Goal: Task Accomplishment & Management: Manage account settings

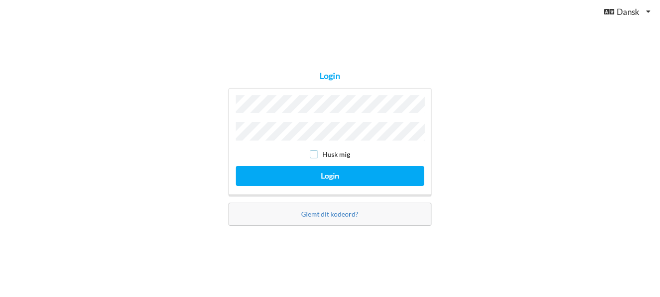
click at [313, 152] on input "checkbox" at bounding box center [314, 154] width 8 height 8
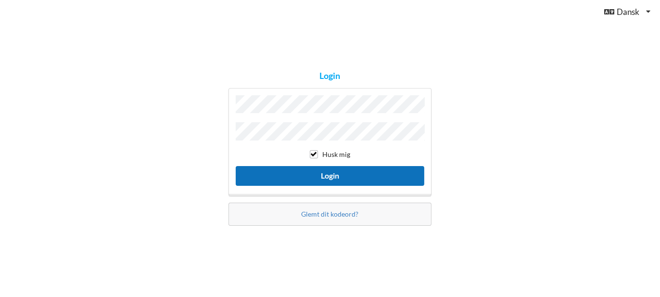
click at [334, 171] on button "Login" at bounding box center [330, 176] width 188 height 20
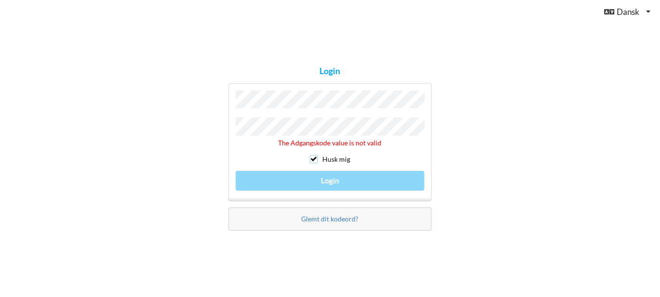
click at [315, 159] on input "checkbox" at bounding box center [314, 159] width 8 height 8
checkbox input "false"
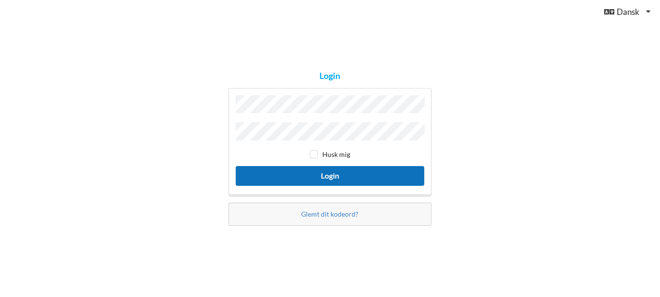
click at [339, 173] on button "Login" at bounding box center [330, 176] width 188 height 20
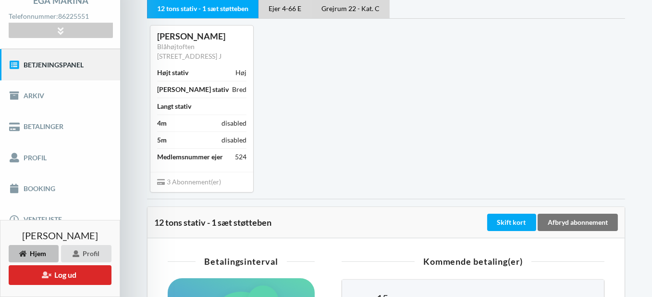
scroll to position [96, 0]
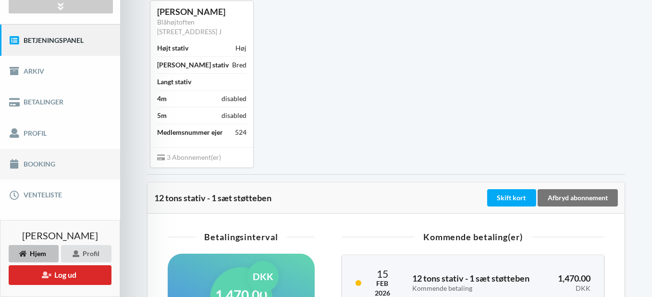
click at [27, 165] on link "Booking" at bounding box center [60, 164] width 120 height 31
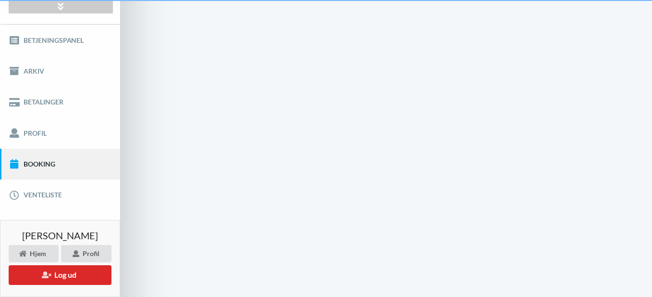
click at [27, 165] on div "Betjeningspanel [GEOGRAPHIC_DATA] Betalinger Profil Booking Venteliste" at bounding box center [60, 118] width 120 height 186
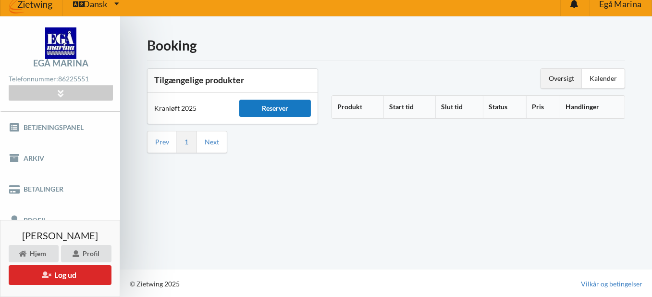
click at [283, 110] on div "Reserver" at bounding box center [275, 108] width 72 height 17
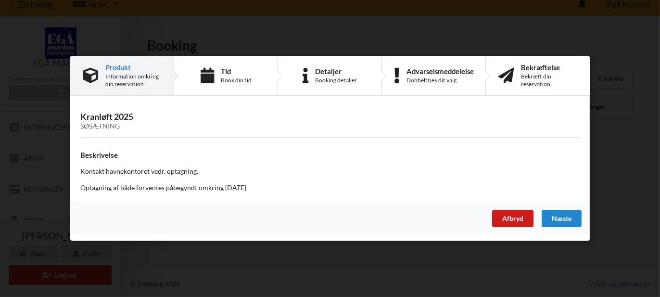
click at [506, 222] on div "Afbryd" at bounding box center [512, 218] width 41 height 17
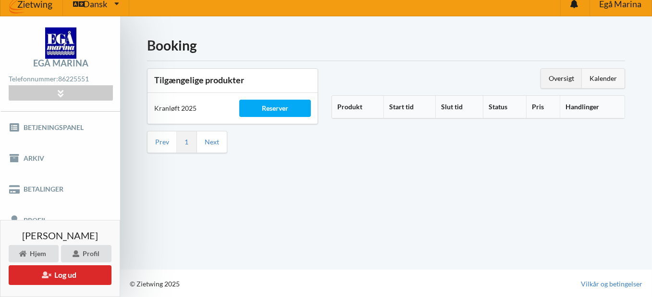
click at [611, 80] on div "Kalender" at bounding box center [603, 78] width 43 height 19
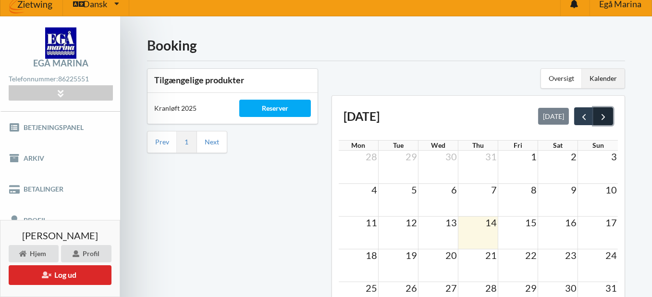
click at [604, 113] on span "next" at bounding box center [604, 117] width 10 height 10
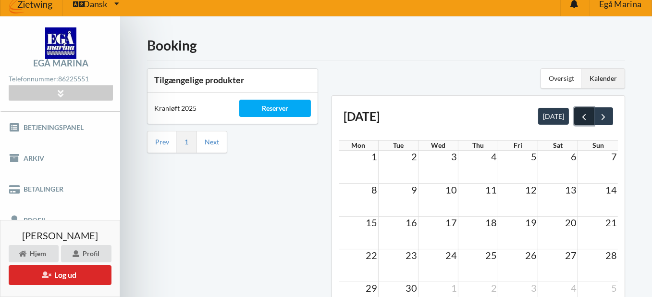
click at [583, 112] on span "prev" at bounding box center [584, 117] width 10 height 10
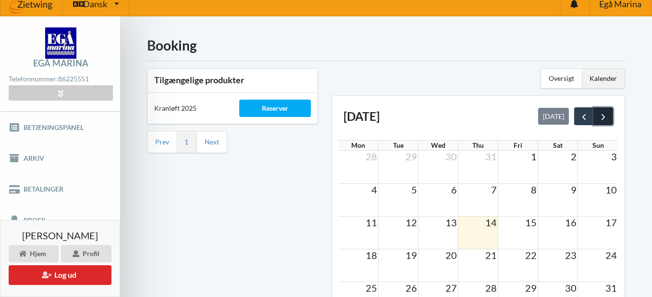
click at [604, 112] on span "next" at bounding box center [604, 117] width 10 height 10
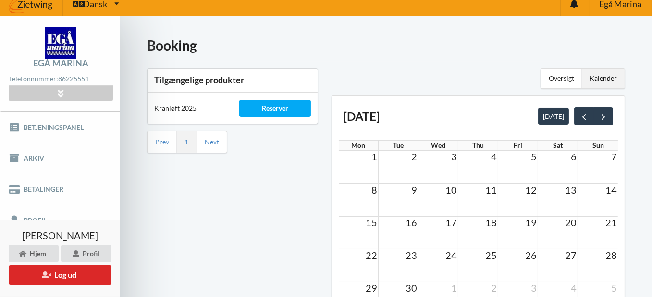
click at [416, 155] on span "2" at bounding box center [415, 156] width 8 height 12
click at [607, 116] on span "next" at bounding box center [604, 117] width 10 height 10
click at [496, 155] on span "2" at bounding box center [494, 156] width 8 height 12
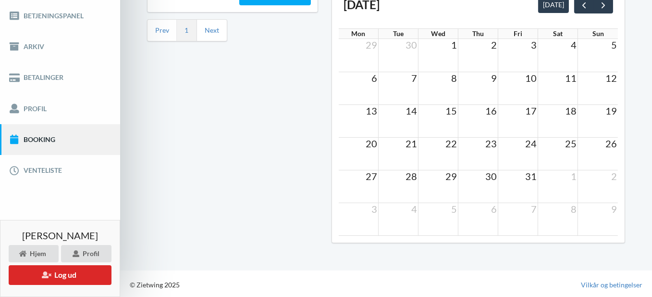
scroll to position [25, 0]
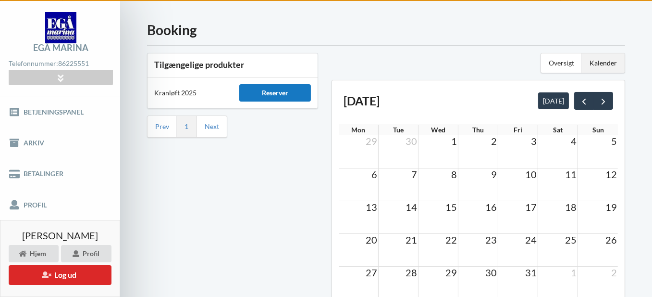
click at [272, 91] on div "Reserver" at bounding box center [275, 92] width 72 height 17
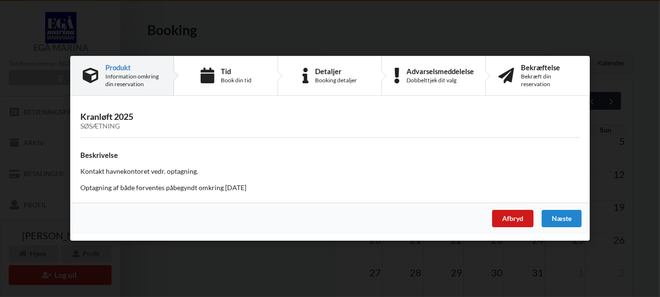
click at [509, 215] on div "Afbryd" at bounding box center [512, 218] width 41 height 17
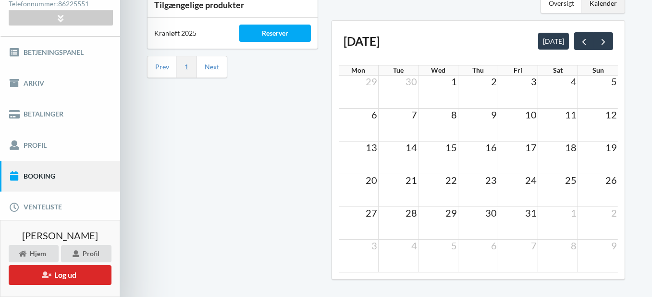
scroll to position [96, 0]
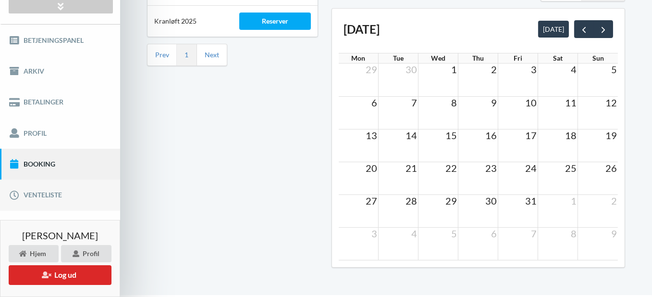
click at [50, 190] on link "Venteliste" at bounding box center [60, 194] width 120 height 31
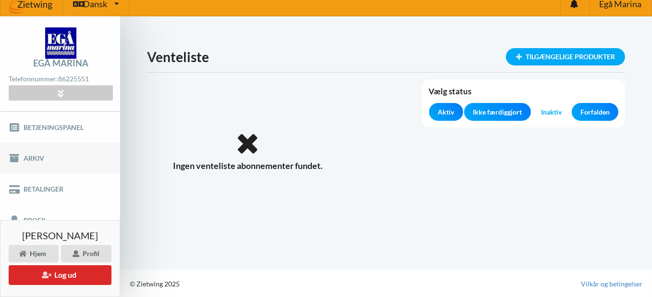
click at [34, 157] on link "Arkiv" at bounding box center [60, 158] width 120 height 31
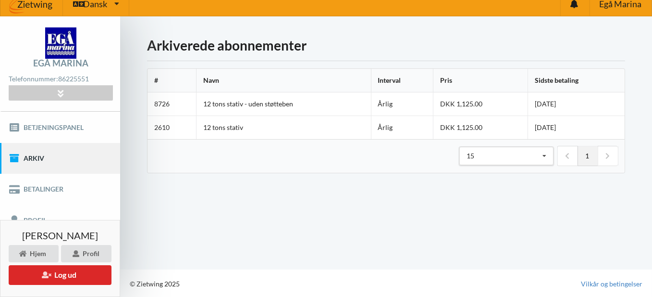
click at [303, 244] on div "Indlæser... Arkiverede abonnementer # Navn Interval Pris Sidste betaling 8726 1…" at bounding box center [386, 142] width 532 height 252
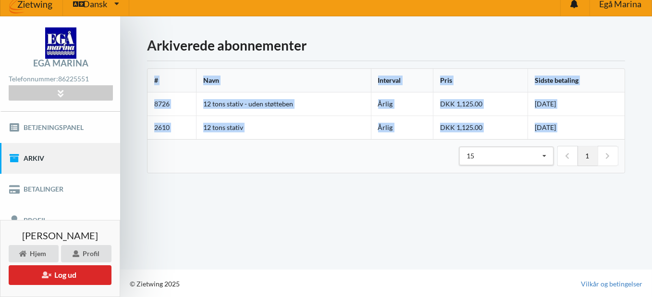
drag, startPoint x: 147, startPoint y: 165, endPoint x: 142, endPoint y: 187, distance: 22.3
click at [143, 181] on div "Indlæser... Arkiverede abonnementer # Navn Interval Pris Sidste betaling 8726 1…" at bounding box center [386, 142] width 532 height 252
click at [42, 253] on div "Hjem" at bounding box center [34, 253] width 50 height 17
